Goal: Communication & Community: Ask a question

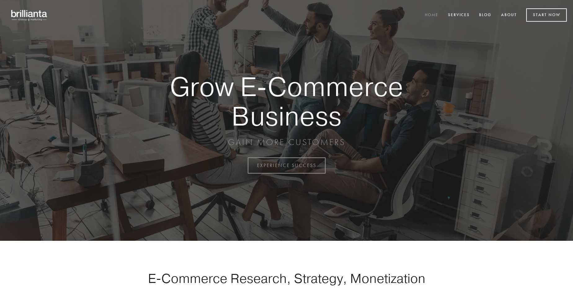
scroll to position [1626, 0]
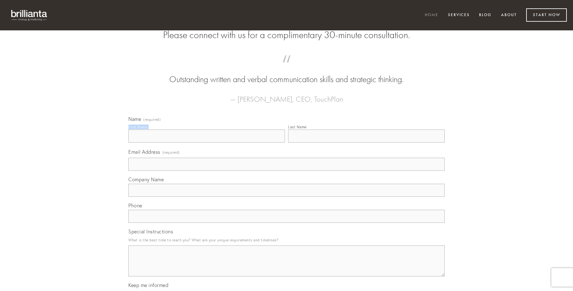
type input "[PERSON_NAME]"
click at [366, 143] on input "Last Name" at bounding box center [366, 136] width 157 height 13
type input "[PERSON_NAME]"
click at [287, 171] on input "Email Address (required)" at bounding box center [286, 164] width 316 height 13
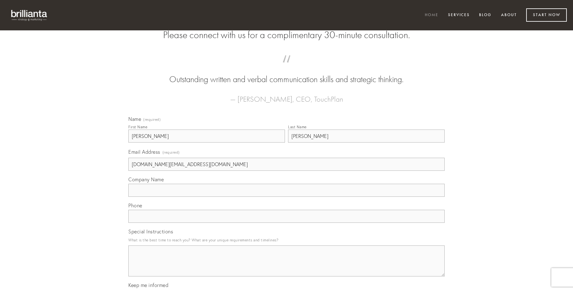
type input "[DOMAIN_NAME][EMAIL_ADDRESS][DOMAIN_NAME]"
click at [287, 197] on input "Company Name" at bounding box center [286, 190] width 316 height 13
type input "arx"
click at [287, 223] on input "text" at bounding box center [286, 216] width 316 height 13
click at [287, 267] on textarea "Special Instructions" at bounding box center [286, 261] width 316 height 31
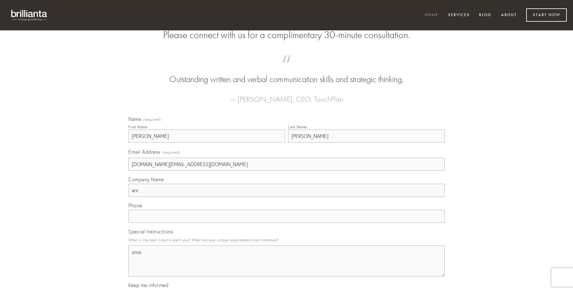
type textarea "unus"
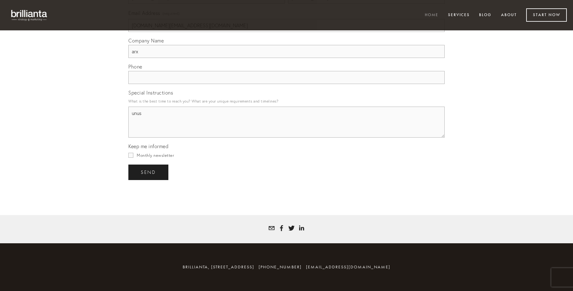
click at [149, 172] on span "send" at bounding box center [148, 173] width 15 height 6
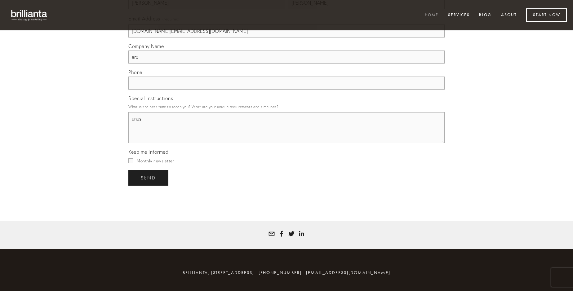
scroll to position [1608, 0]
